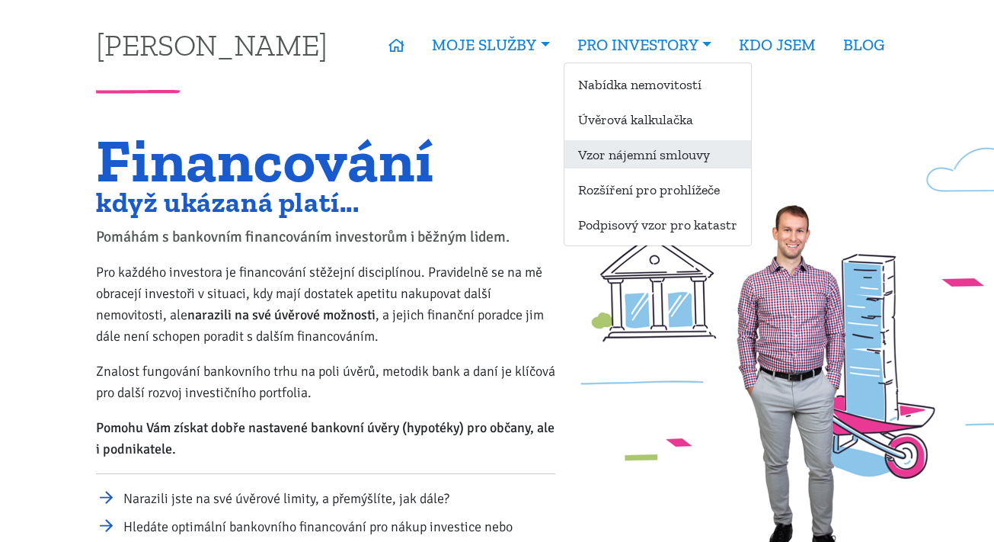
click at [634, 161] on link "Vzor nájemní smlouvy" at bounding box center [657, 154] width 187 height 28
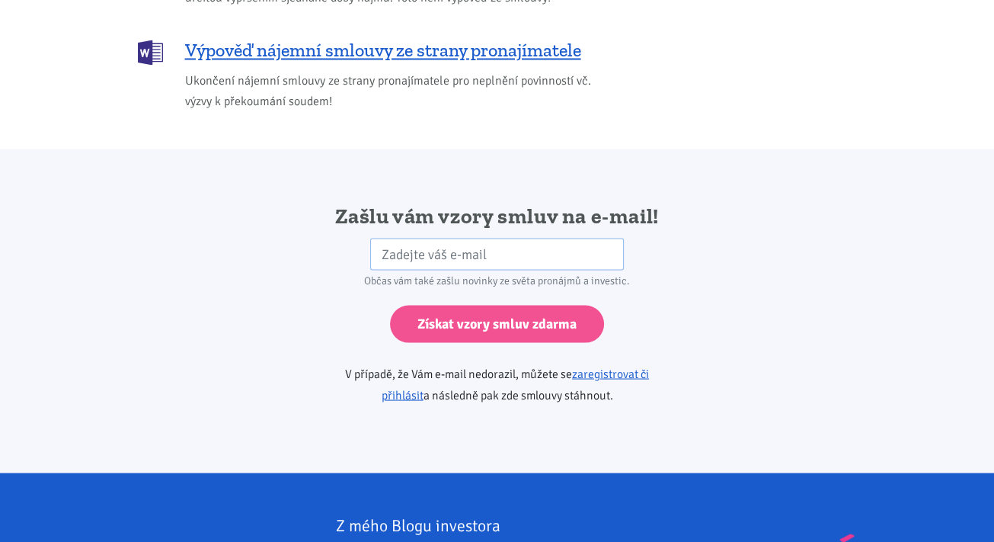
scroll to position [2423, 0]
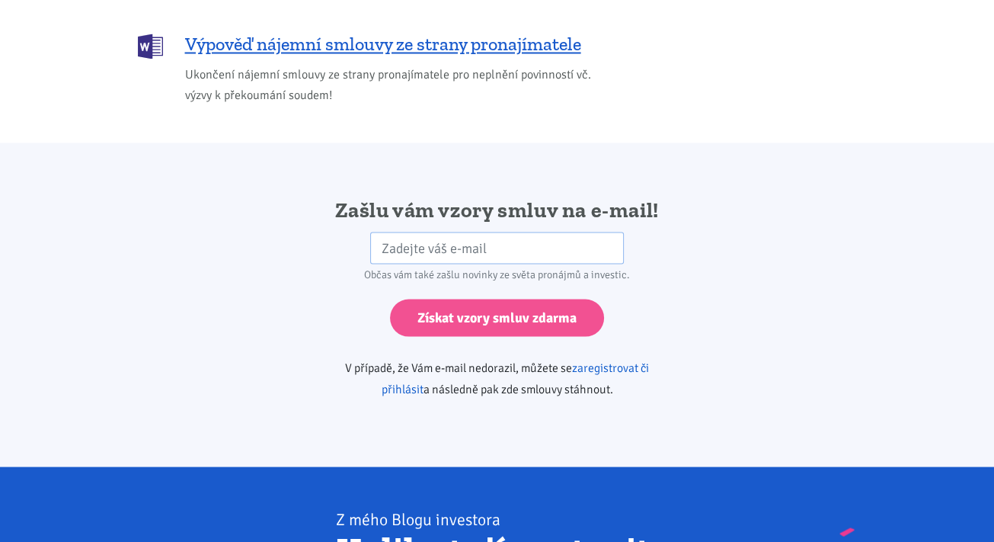
click at [612, 359] on link "zaregistrovat či přihlásit" at bounding box center [516, 377] width 268 height 37
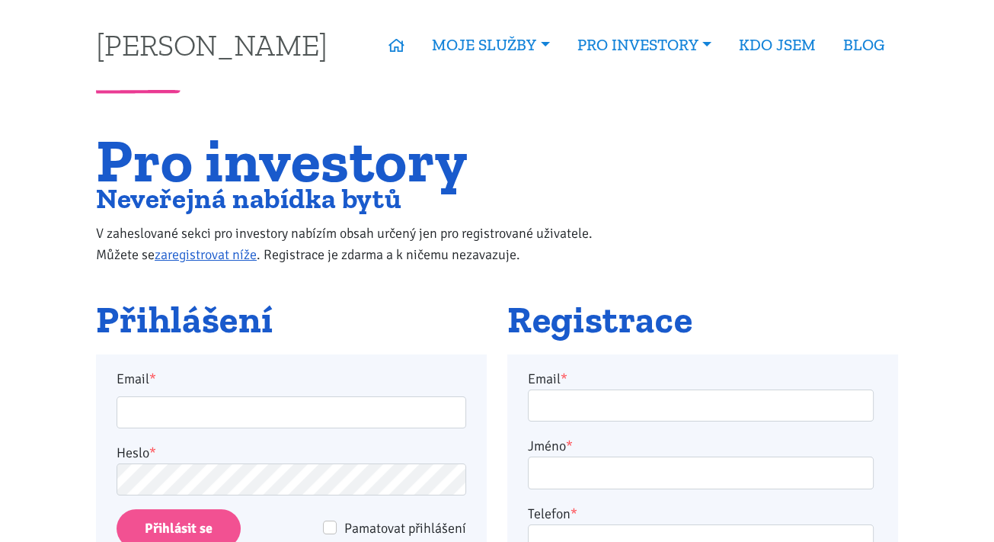
scroll to position [227, 0]
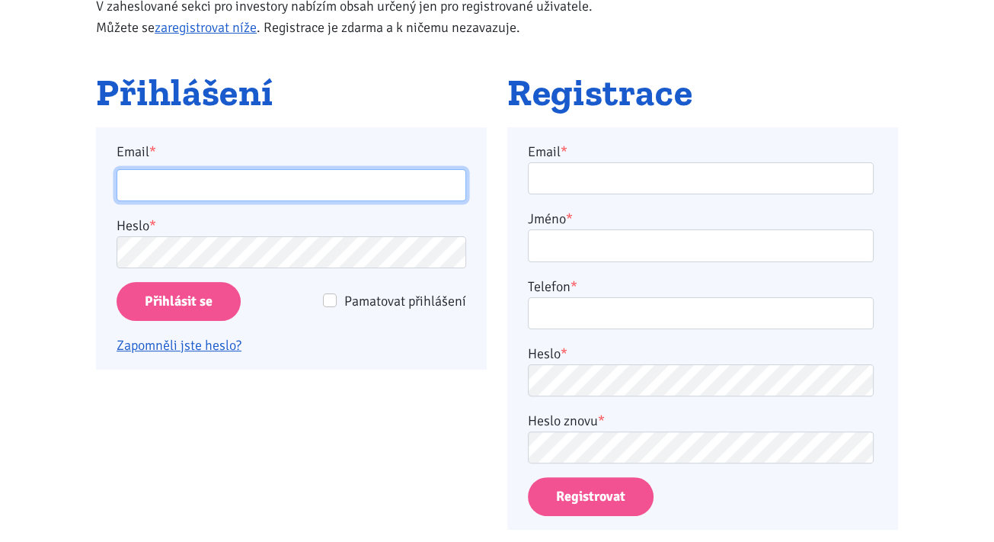
click at [203, 189] on input "Email *" at bounding box center [292, 185] width 350 height 33
type input "[EMAIL_ADDRESS][DOMAIN_NAME]"
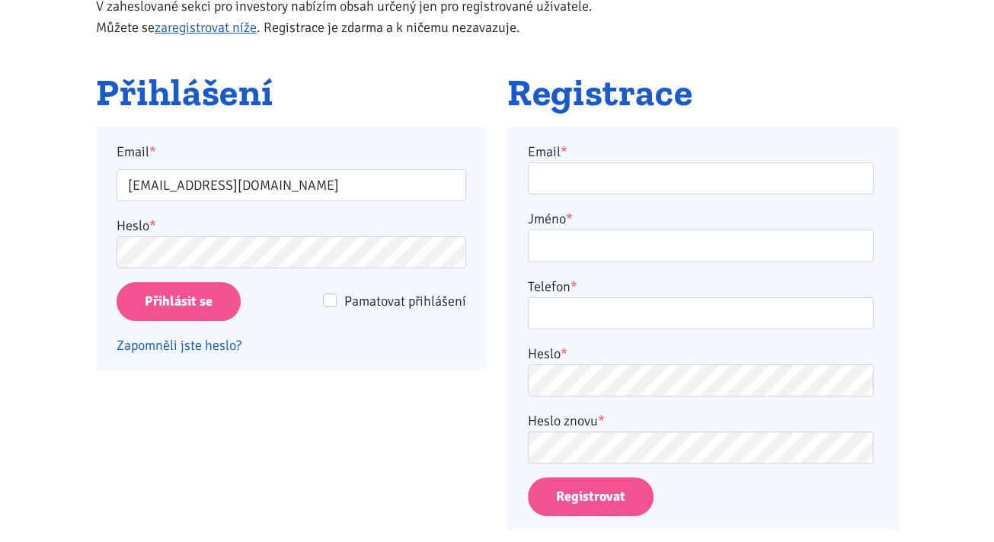
click at [201, 346] on link "Zapomněli jste heslo?" at bounding box center [179, 345] width 125 height 17
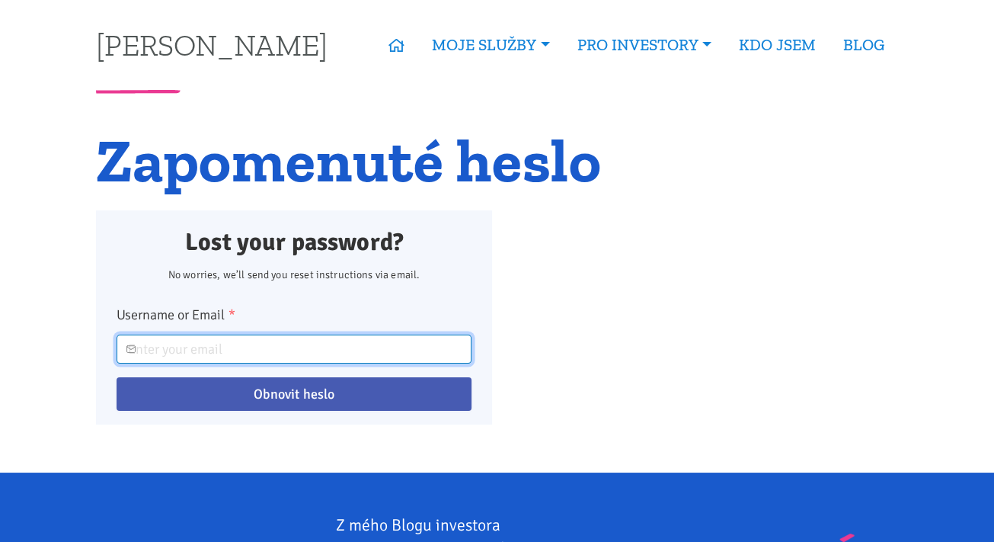
drag, startPoint x: 0, startPoint y: 0, endPoint x: 201, endPoint y: 346, distance: 400.0
click at [201, 346] on input "Username or Email *" at bounding box center [294, 348] width 355 height 29
type input "[EMAIL_ADDRESS][DOMAIN_NAME]"
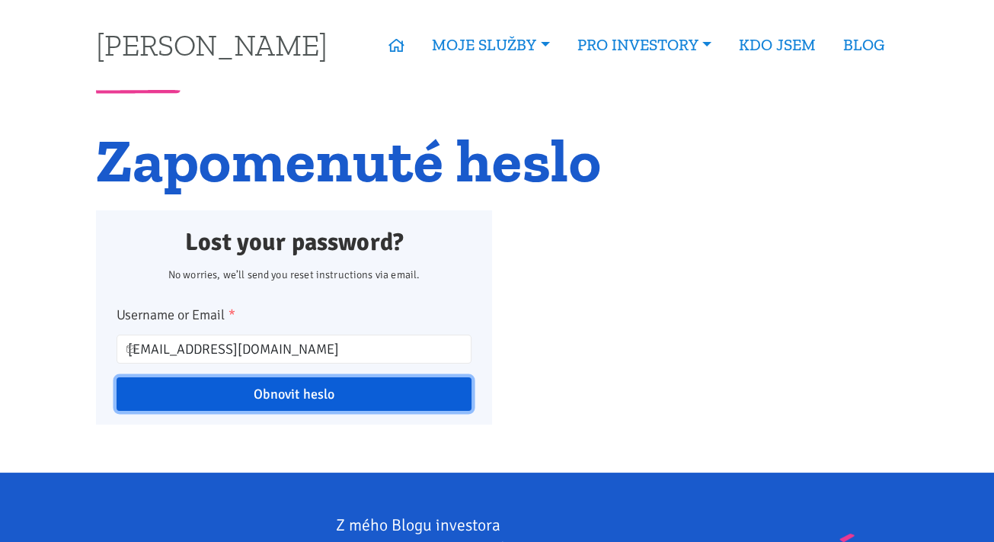
click at [311, 400] on input "Obnovit heslo" at bounding box center [294, 394] width 355 height 34
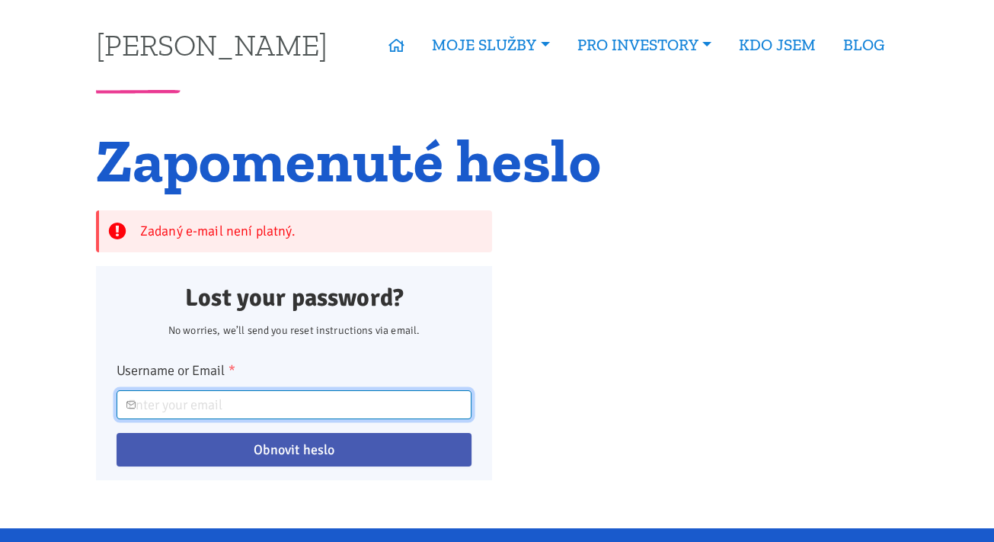
click at [173, 395] on input "Username or Email *" at bounding box center [294, 404] width 355 height 29
type input "zdenohx@seznam.cz"
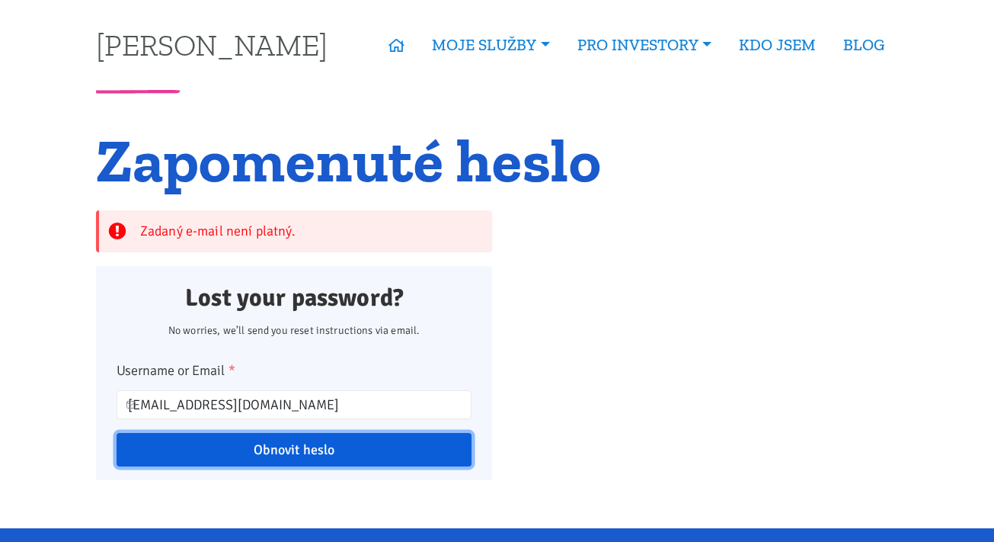
click at [286, 448] on input "Obnovit heslo" at bounding box center [294, 450] width 355 height 34
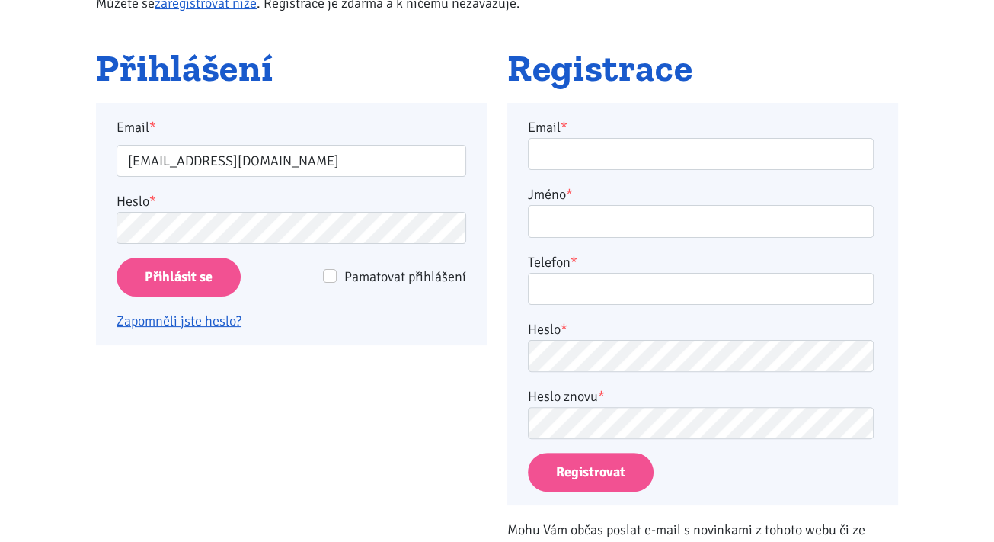
scroll to position [244, 0]
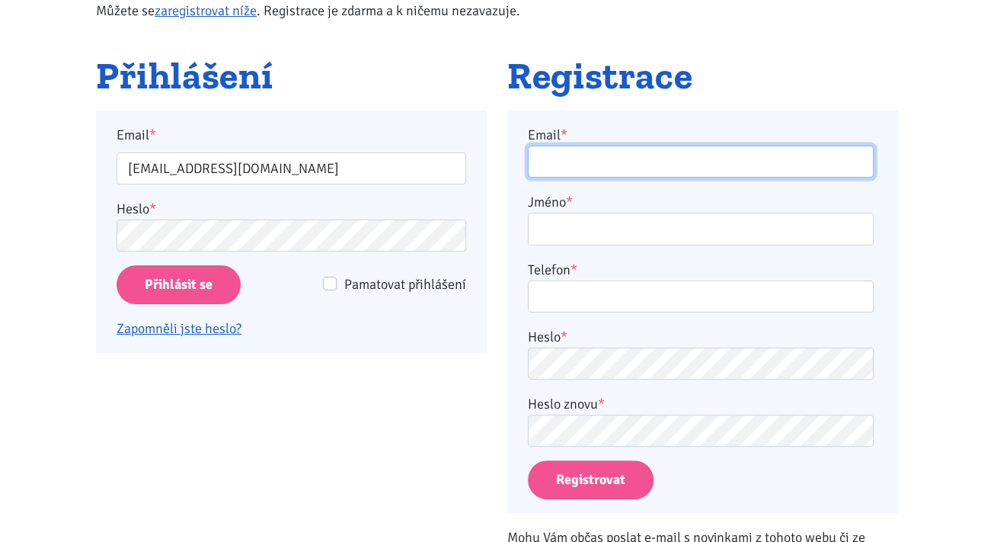
click at [588, 151] on input "Email *" at bounding box center [701, 161] width 346 height 33
type input "[EMAIL_ADDRESS][DOMAIN_NAME]"
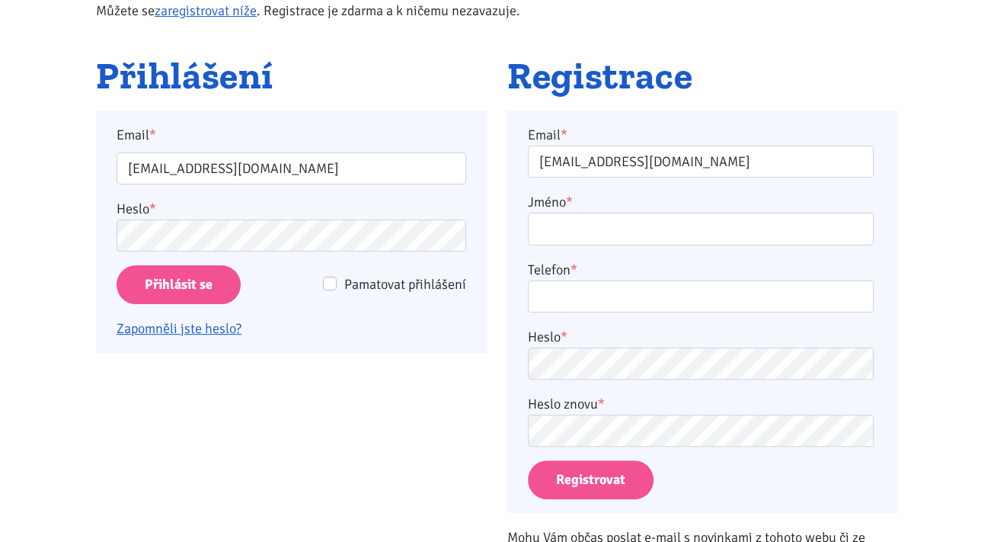
type input "[PERSON_NAME]"
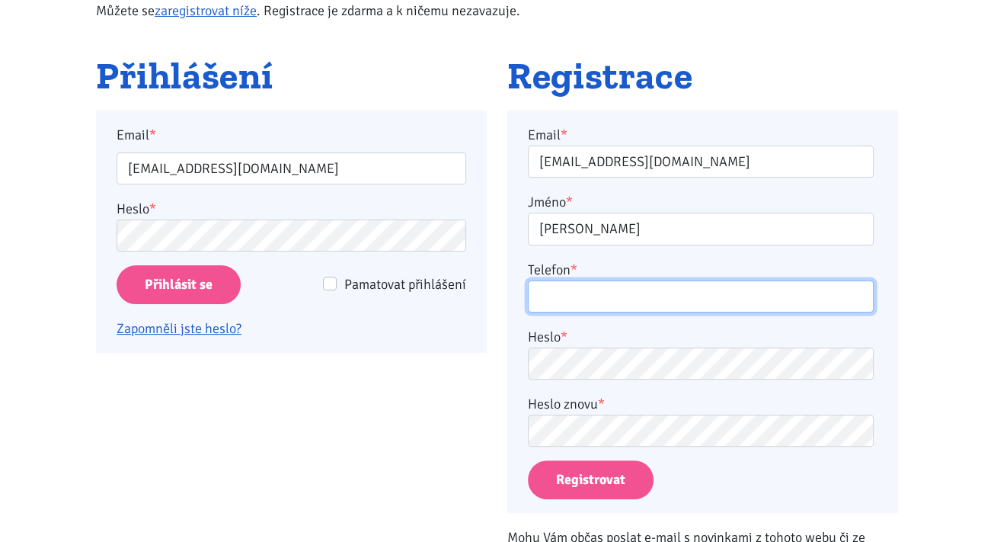
type input "736701225"
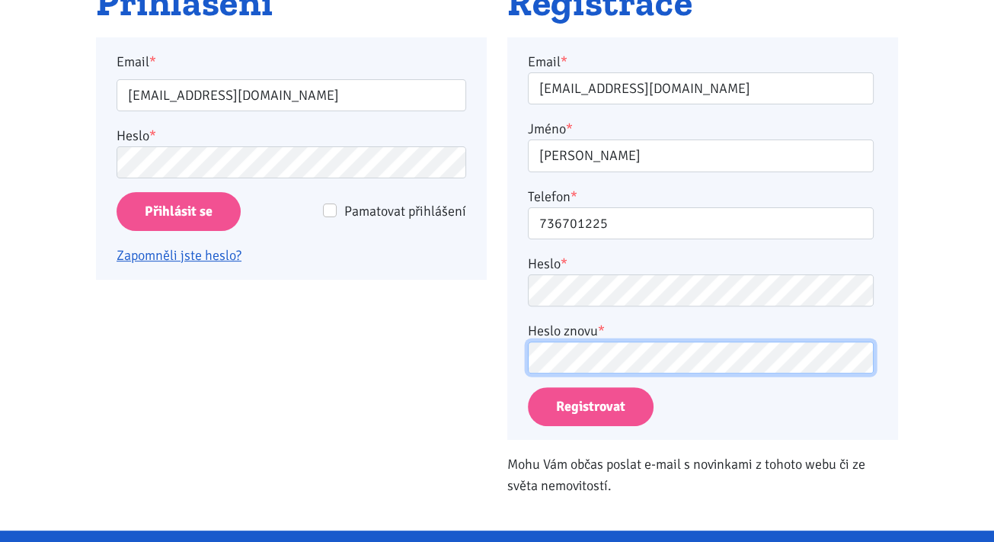
scroll to position [320, 0]
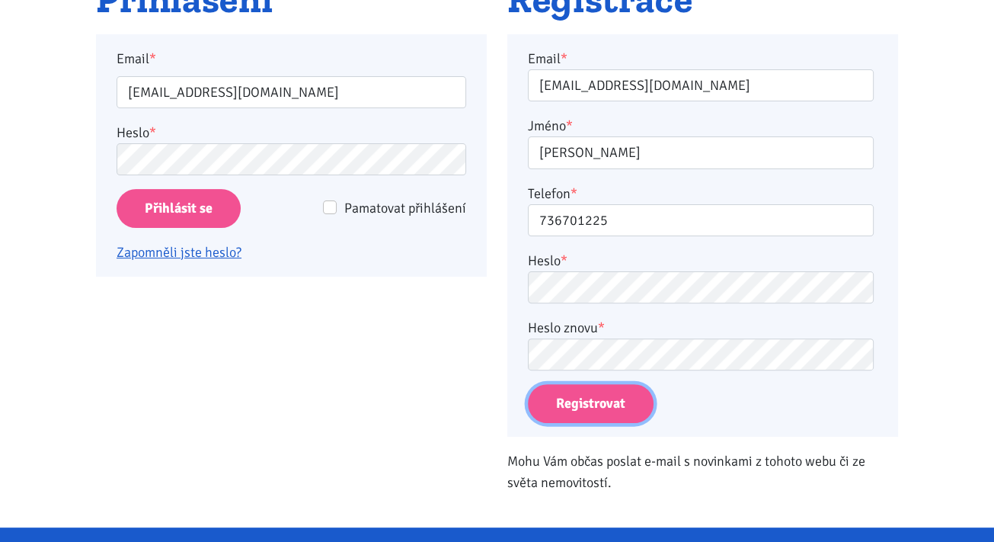
click at [597, 410] on button "Registrovat" at bounding box center [591, 403] width 126 height 39
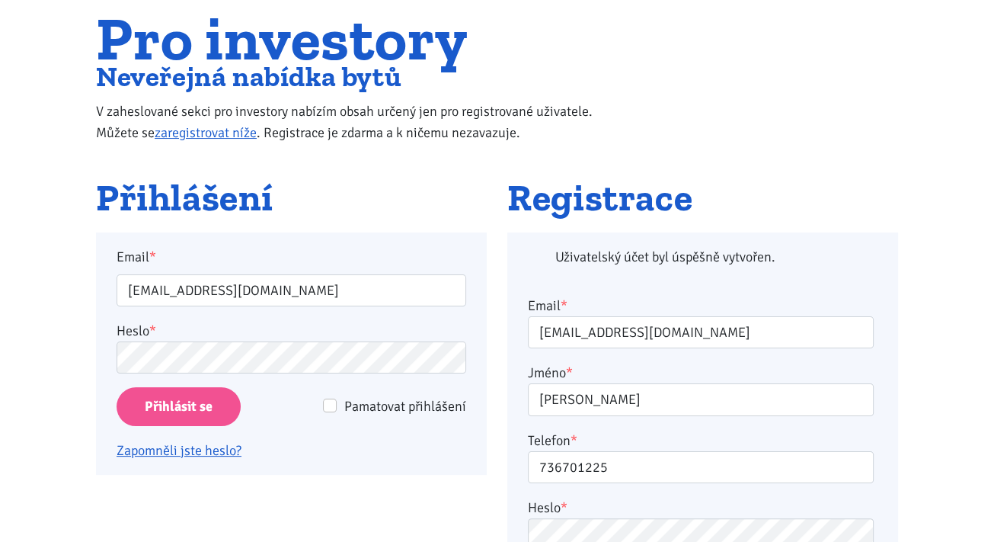
scroll to position [122, 0]
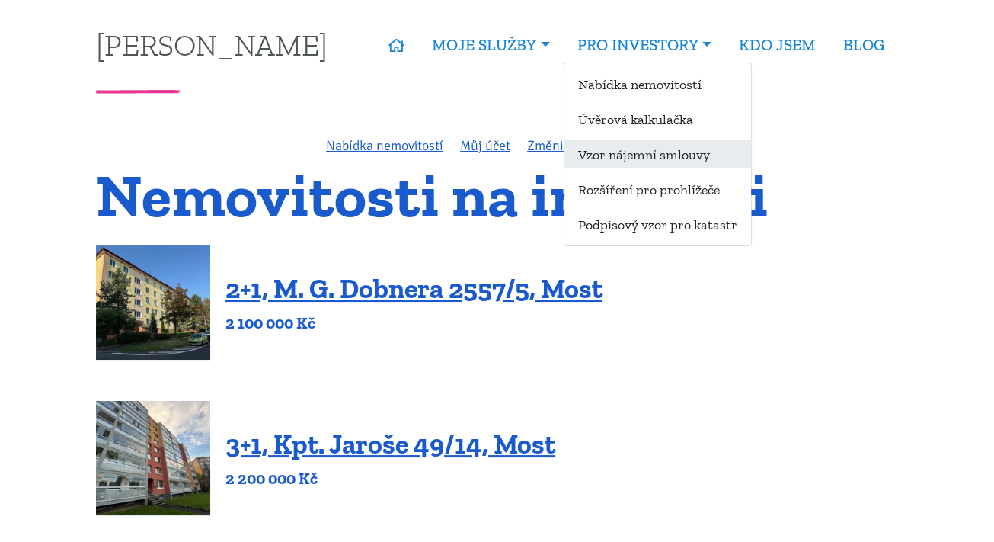
click at [634, 166] on link "Vzor nájemní smlouvy" at bounding box center [657, 154] width 187 height 28
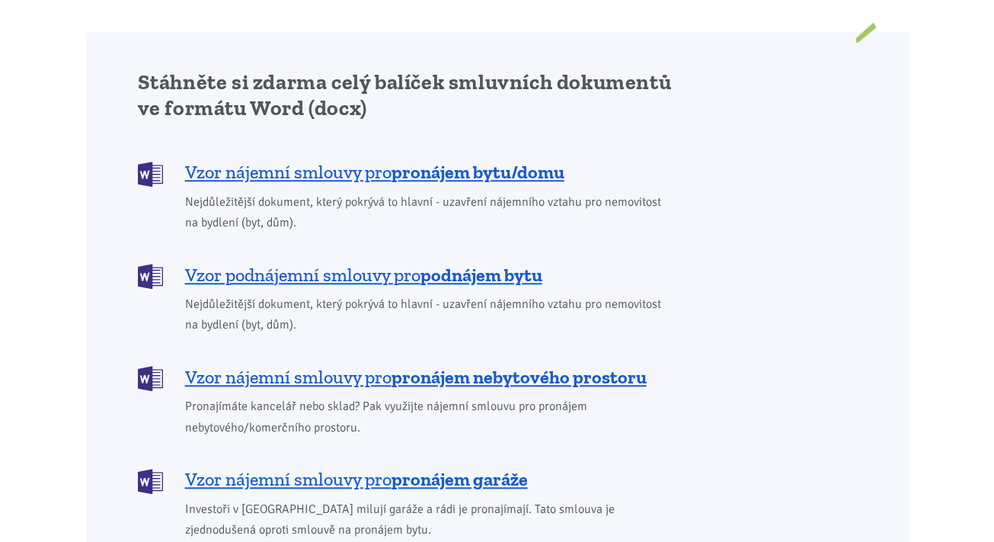
scroll to position [1222, 0]
click at [399, 160] on b "pronájem bytu/domu" at bounding box center [477, 171] width 173 height 22
click at [361, 262] on span "Vzor podnájemní smlouvy pro podnájem bytu" at bounding box center [363, 274] width 357 height 24
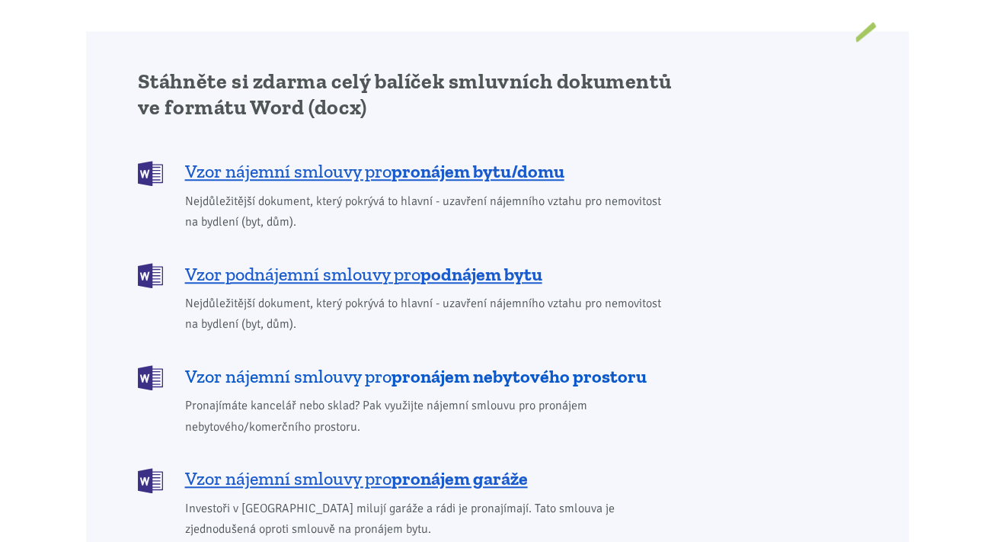
click at [375, 364] on span "Vzor nájemní smlouvy pro pronájem nebytového prostoru" at bounding box center [416, 376] width 462 height 24
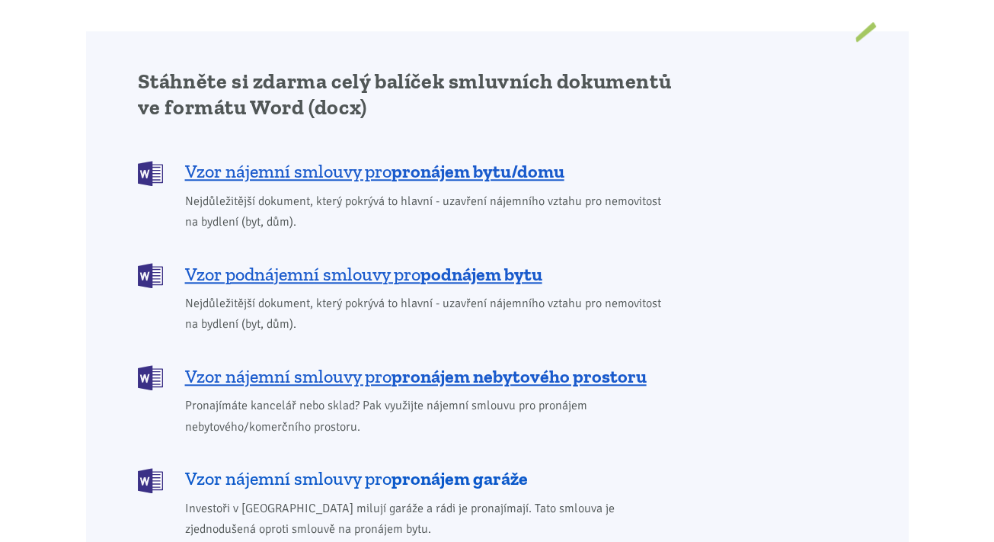
click at [315, 466] on span "Vzor nájemní smlouvy pro pronájem garáže" at bounding box center [356, 478] width 343 height 24
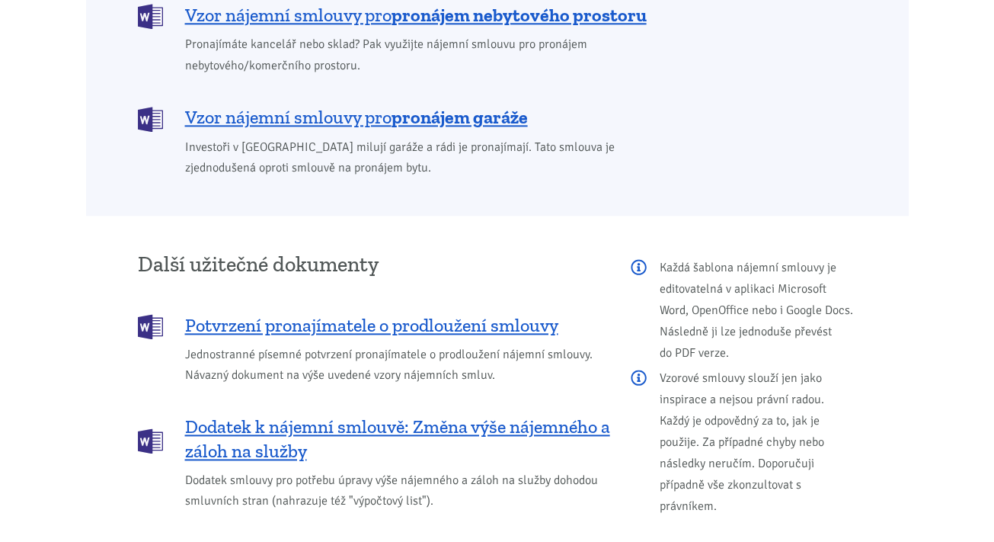
scroll to position [1595, 0]
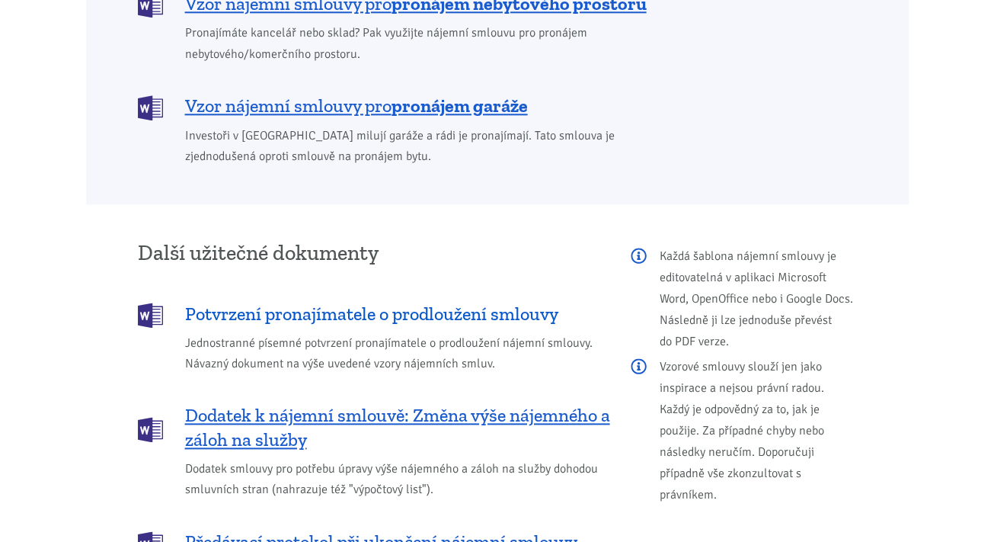
click at [367, 302] on span "Potvrzení pronajímatele o prodloužení smlouvy" at bounding box center [371, 314] width 373 height 24
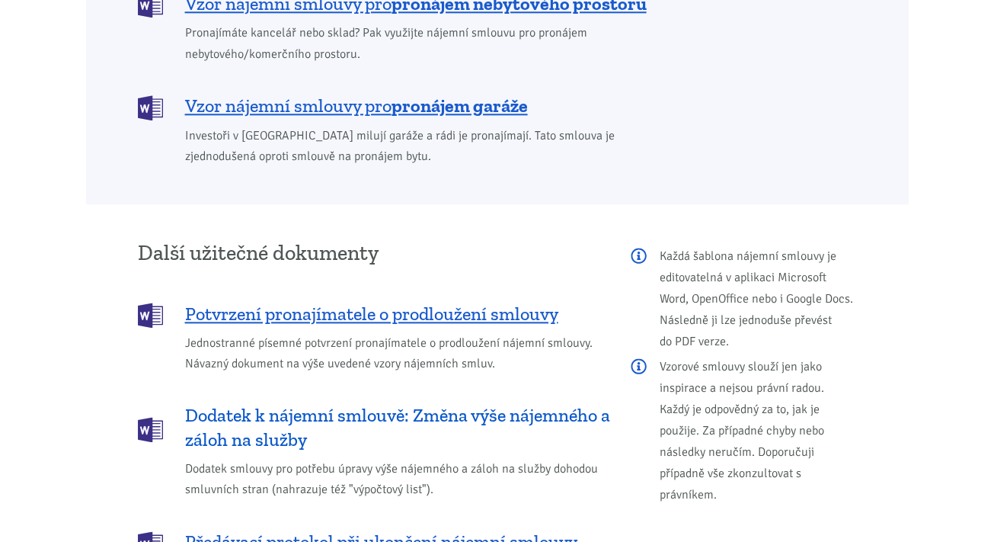
click at [333, 403] on span "Dodatek k nájemní smlouvě: Změna výše nájemného a záloh na služby" at bounding box center [397, 427] width 425 height 49
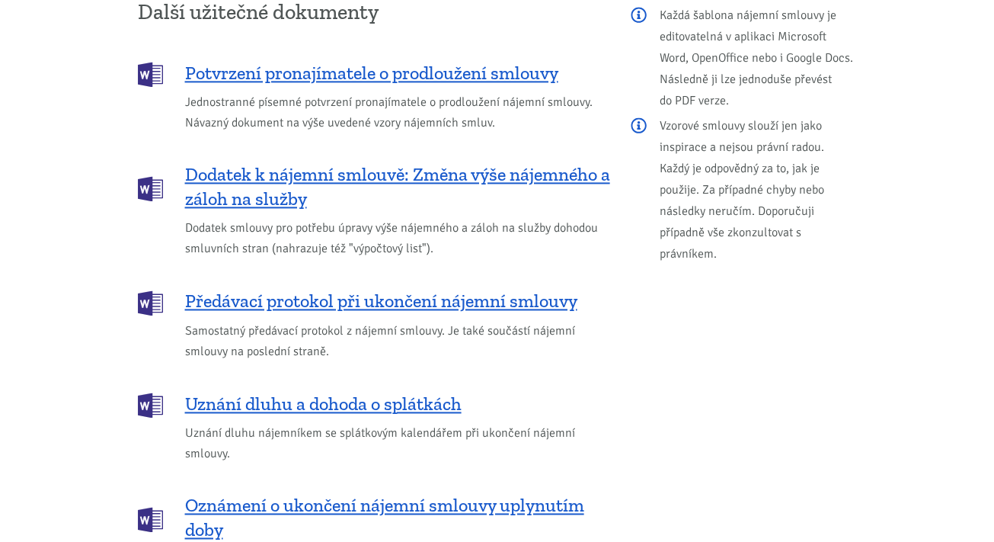
scroll to position [1842, 0]
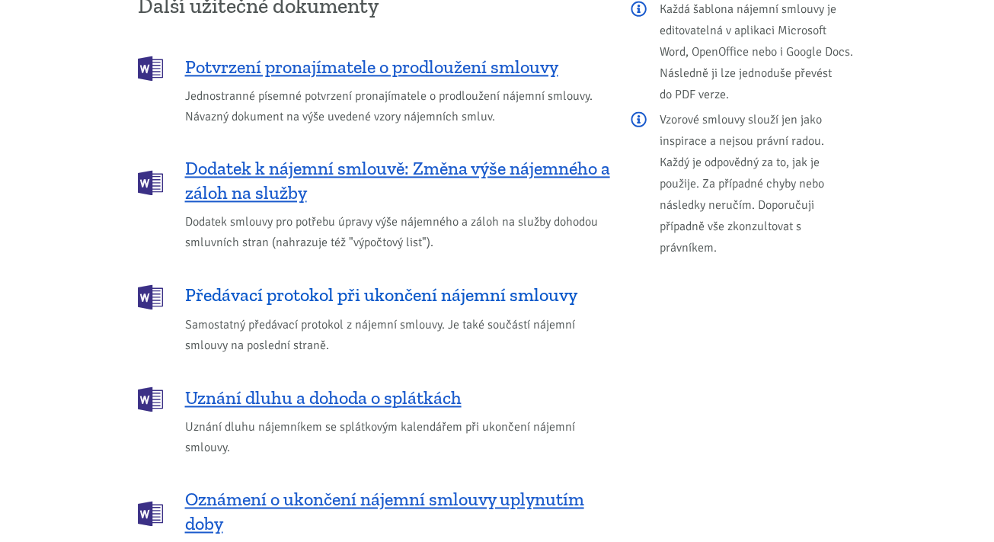
click at [309, 283] on span "Předávací protokol při ukončení nájemní smlouvy" at bounding box center [381, 295] width 392 height 24
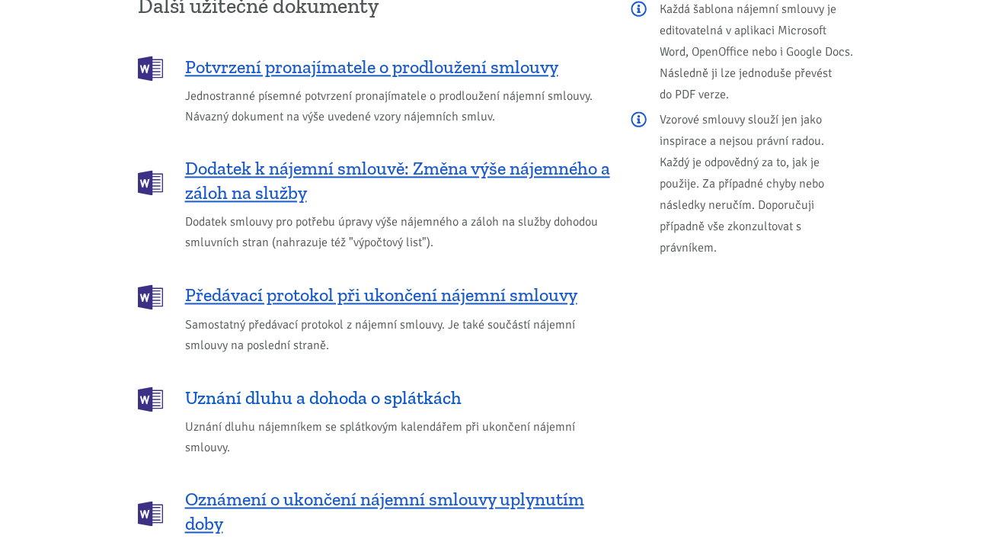
click at [355, 385] on span "Uznání dluhu a dohoda o splátkách" at bounding box center [323, 397] width 276 height 24
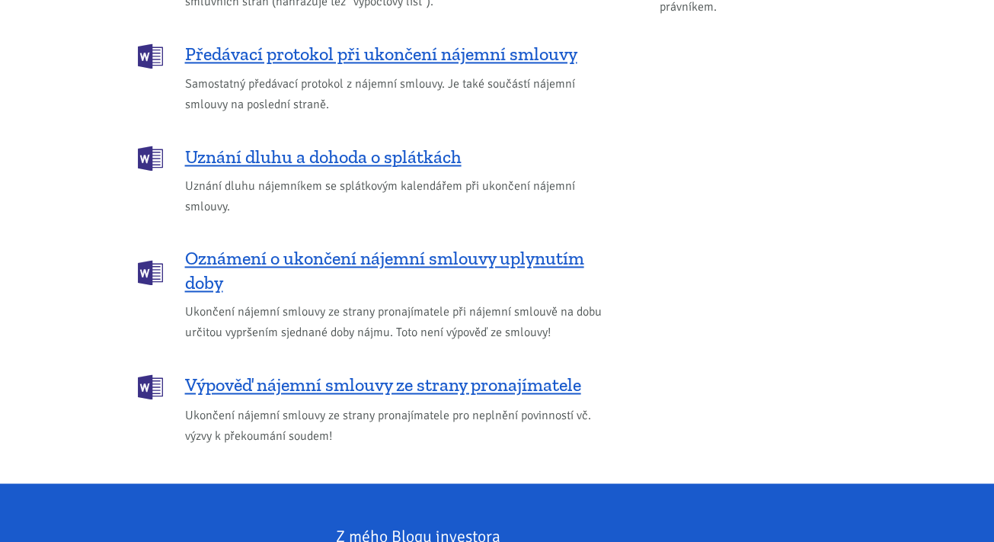
scroll to position [2083, 0]
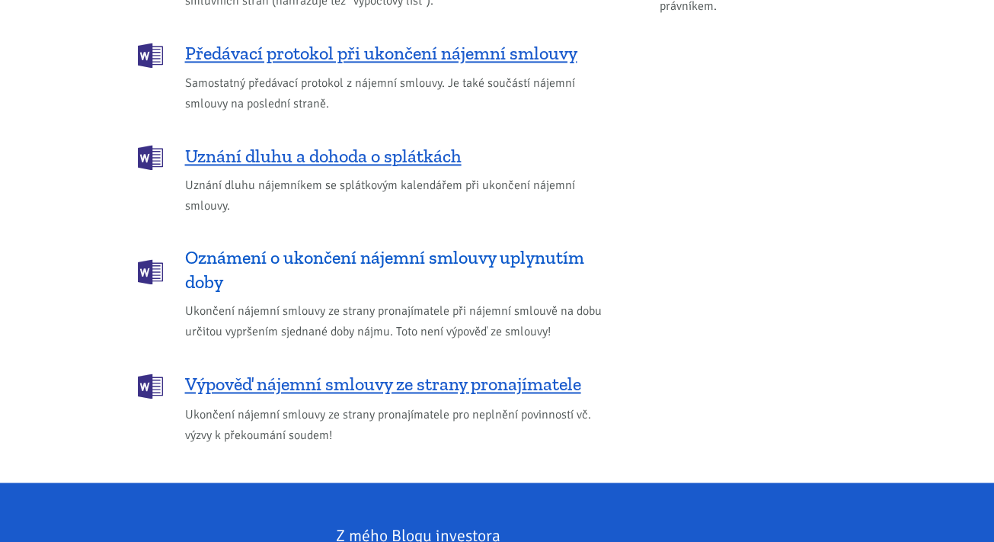
click at [375, 245] on span "Oznámení o ukončení nájemní smlouvy uplynutím doby" at bounding box center [397, 269] width 425 height 49
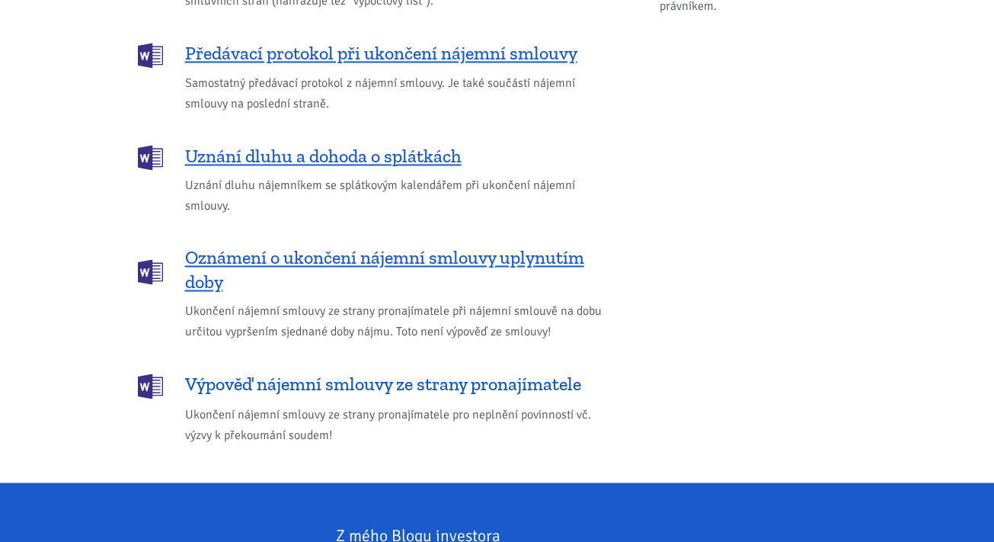
click at [340, 372] on span "Výpověď nájemní smlouvy ze strany pronajímatele" at bounding box center [383, 384] width 396 height 24
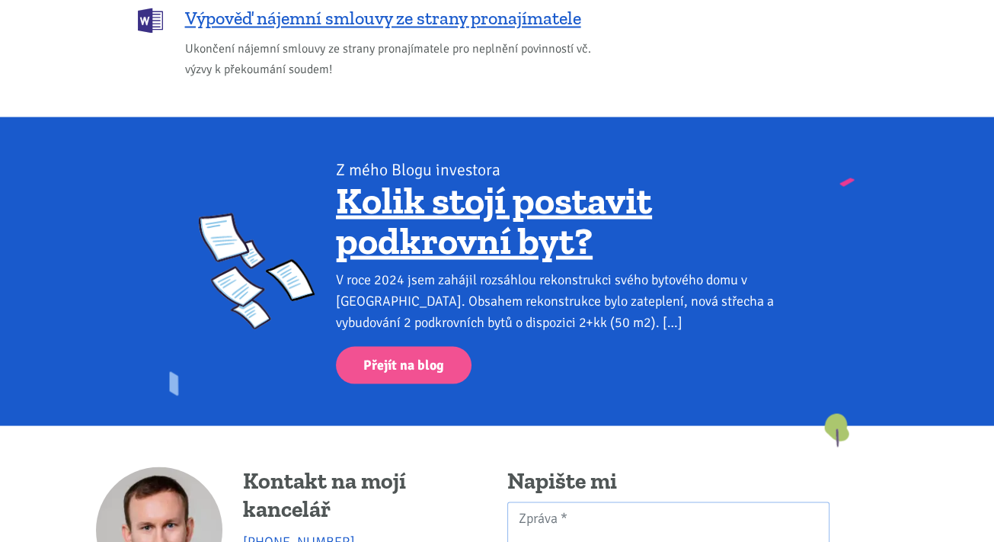
scroll to position [2448, 0]
